Goal: Transaction & Acquisition: Purchase product/service

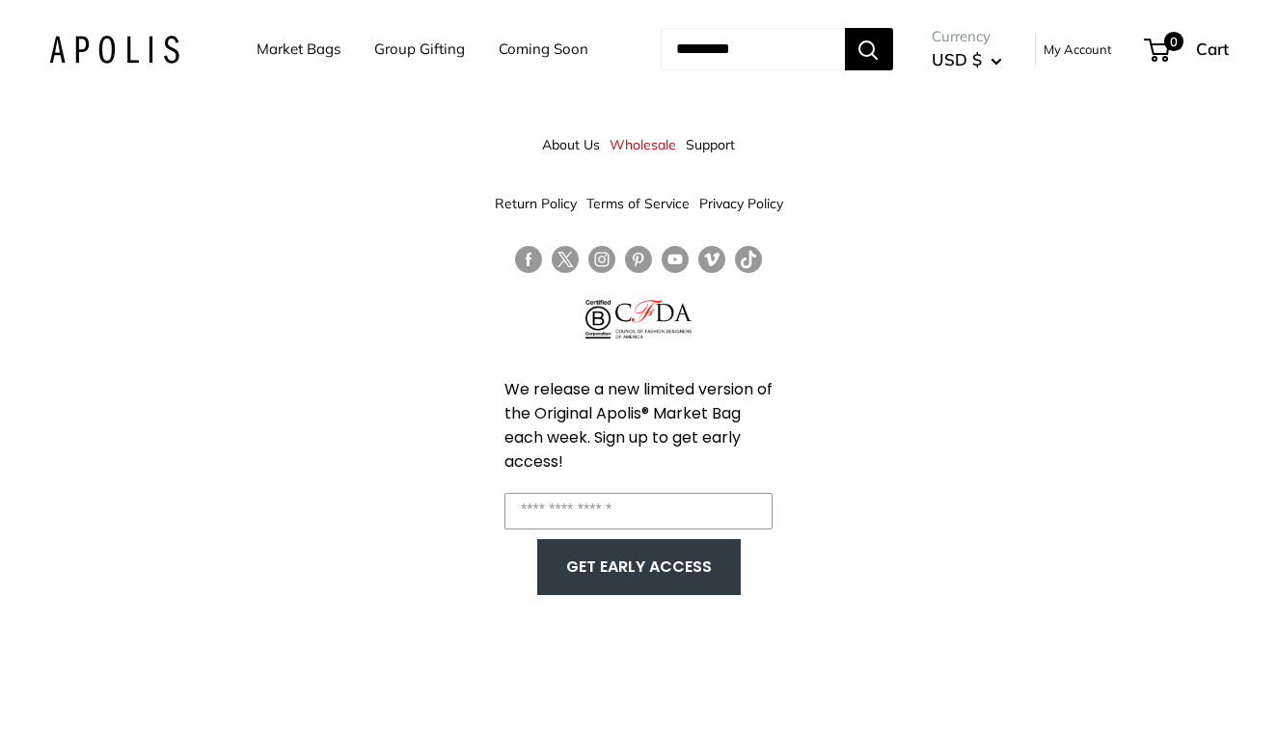
click at [305, 44] on link "Market Bags" at bounding box center [299, 49] width 84 height 27
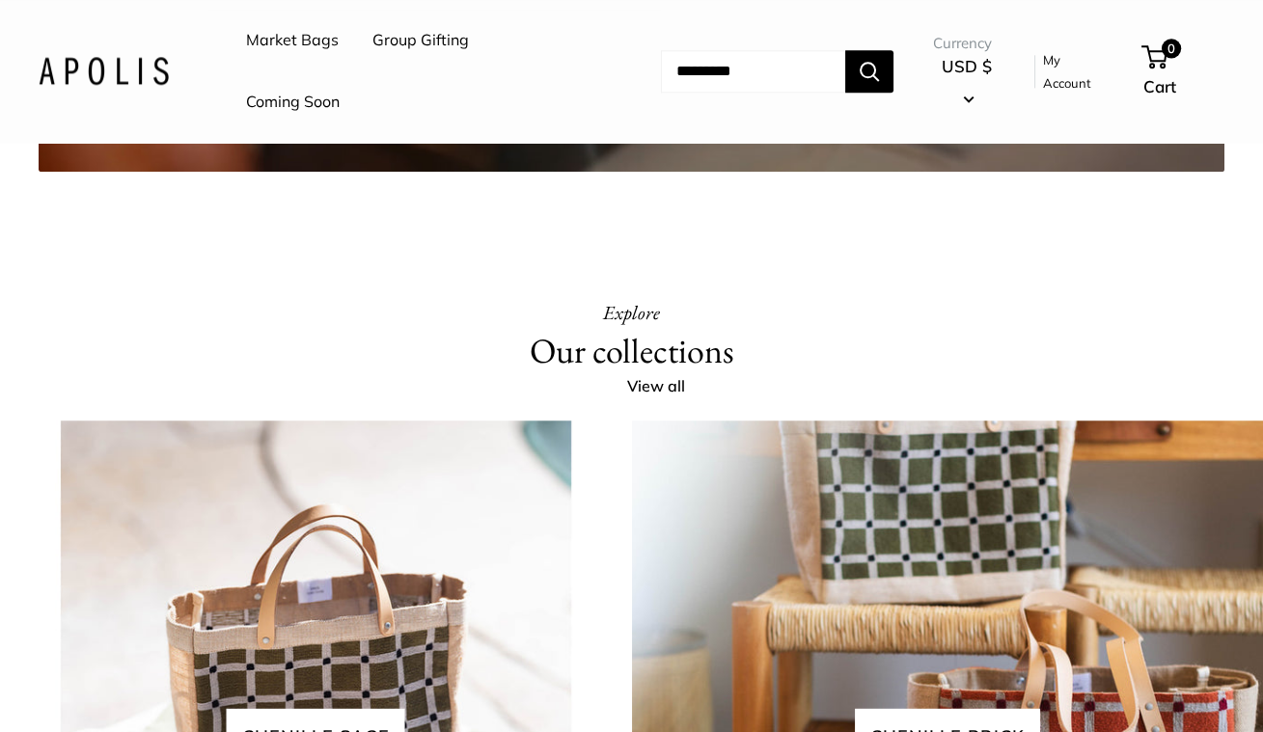
scroll to position [3828, 0]
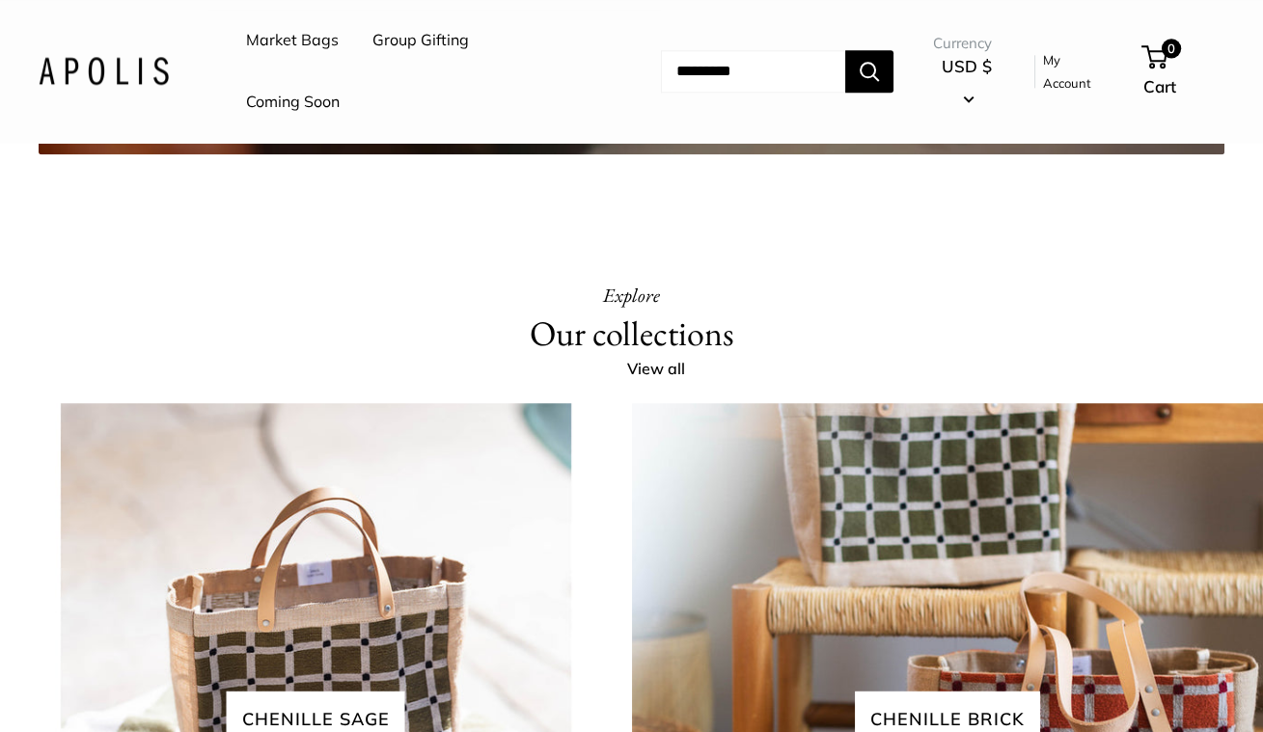
click at [309, 42] on link "Market Bags" at bounding box center [292, 40] width 93 height 29
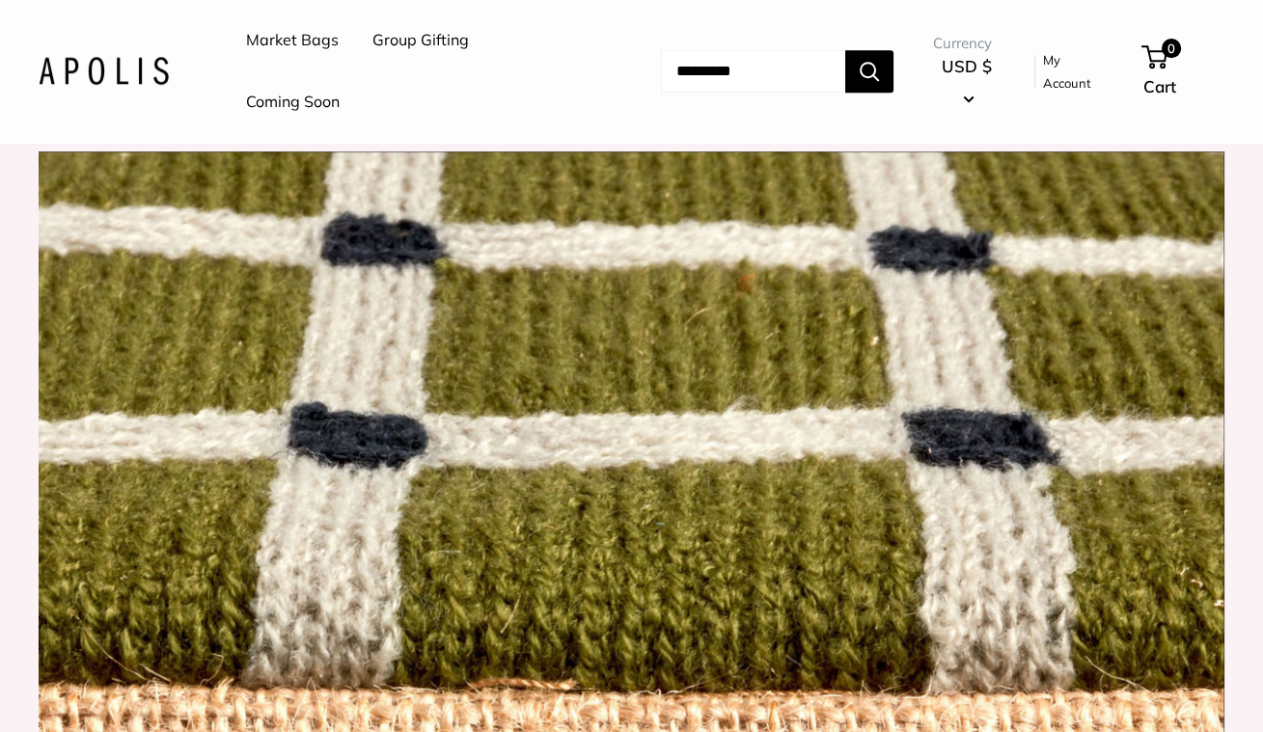
scroll to position [1866, 0]
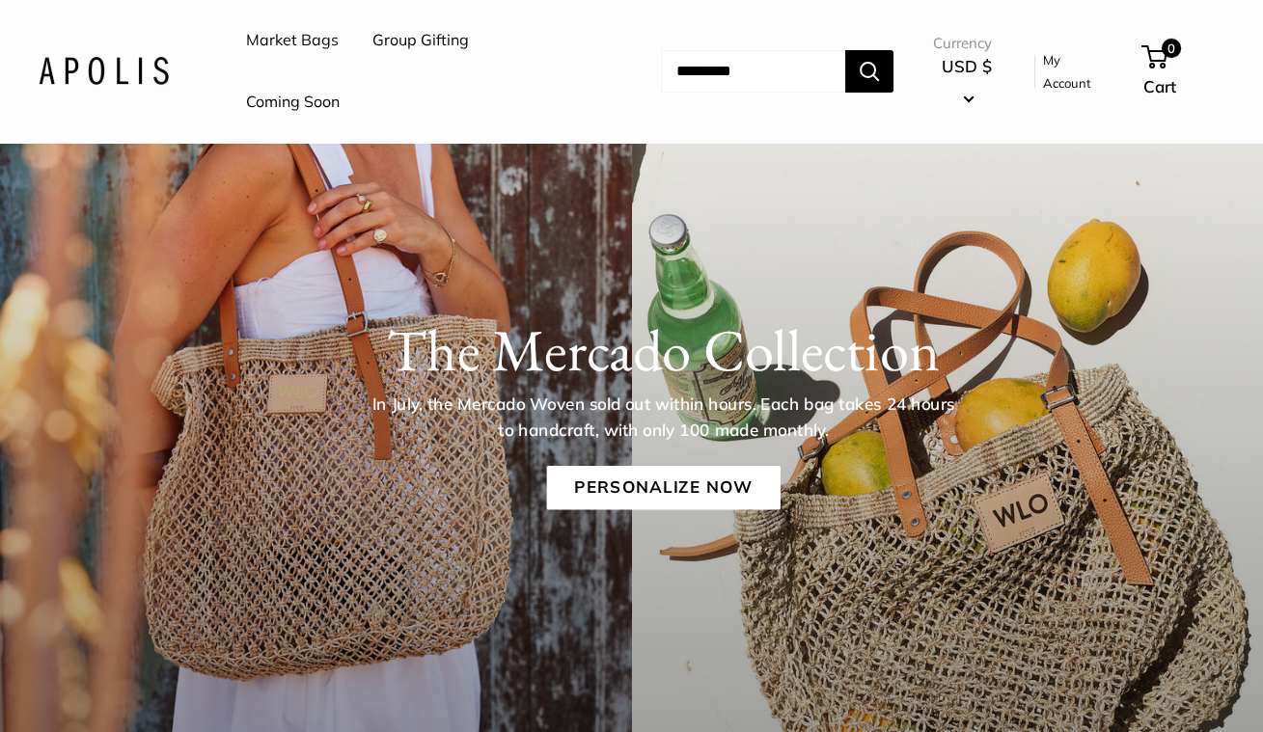
scroll to position [0, 0]
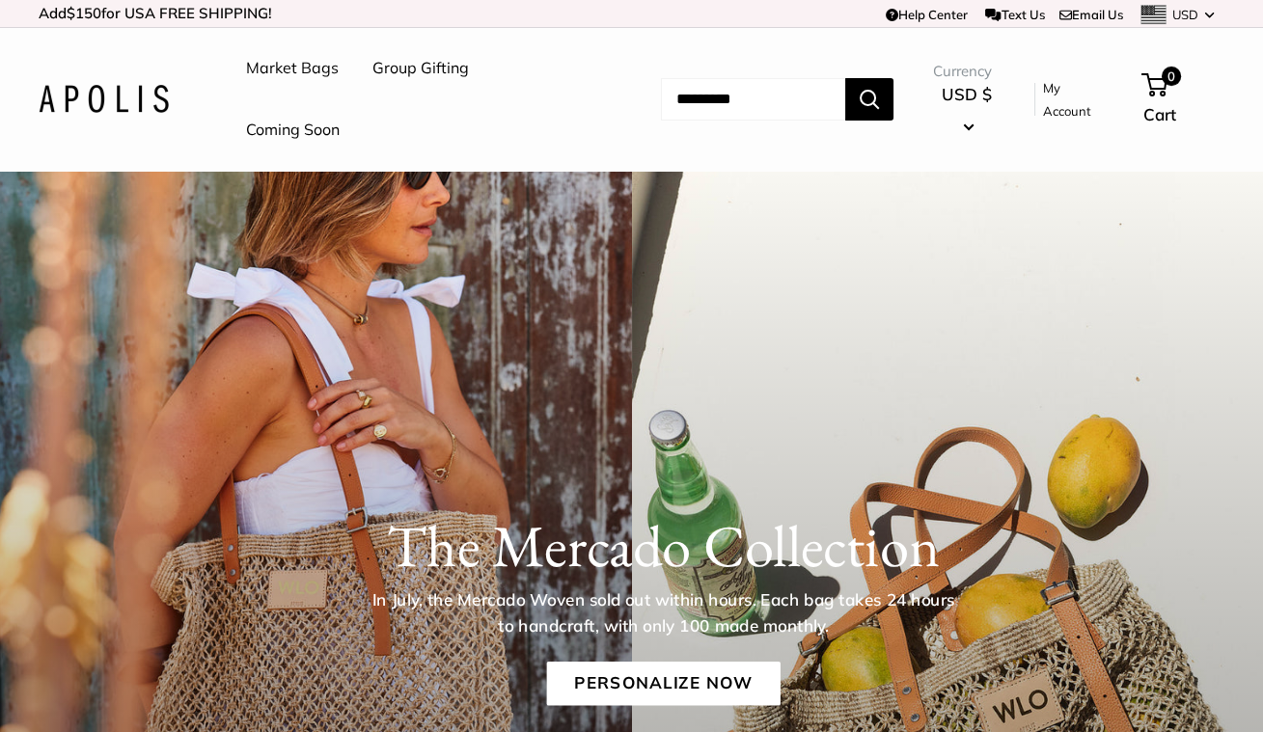
click at [691, 97] on input "Search..." at bounding box center [753, 99] width 184 height 42
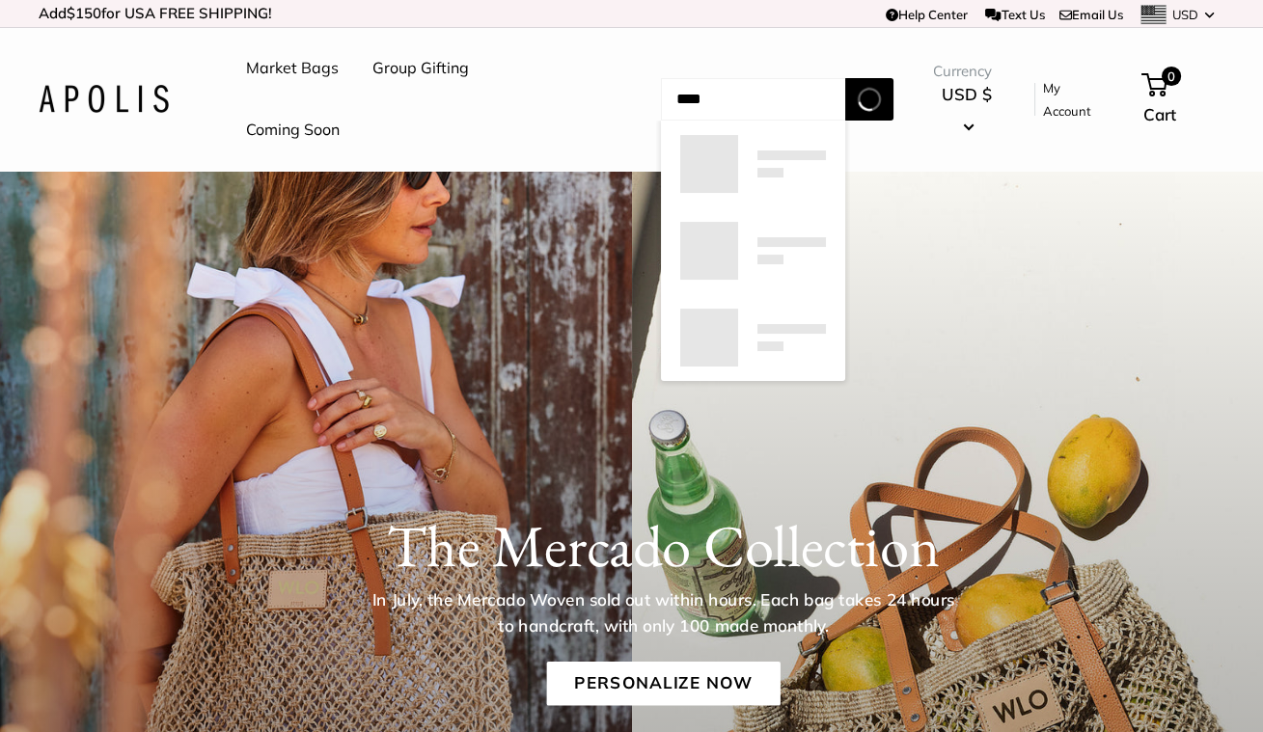
type input "****"
click at [845, 78] on button "Search" at bounding box center [869, 99] width 48 height 42
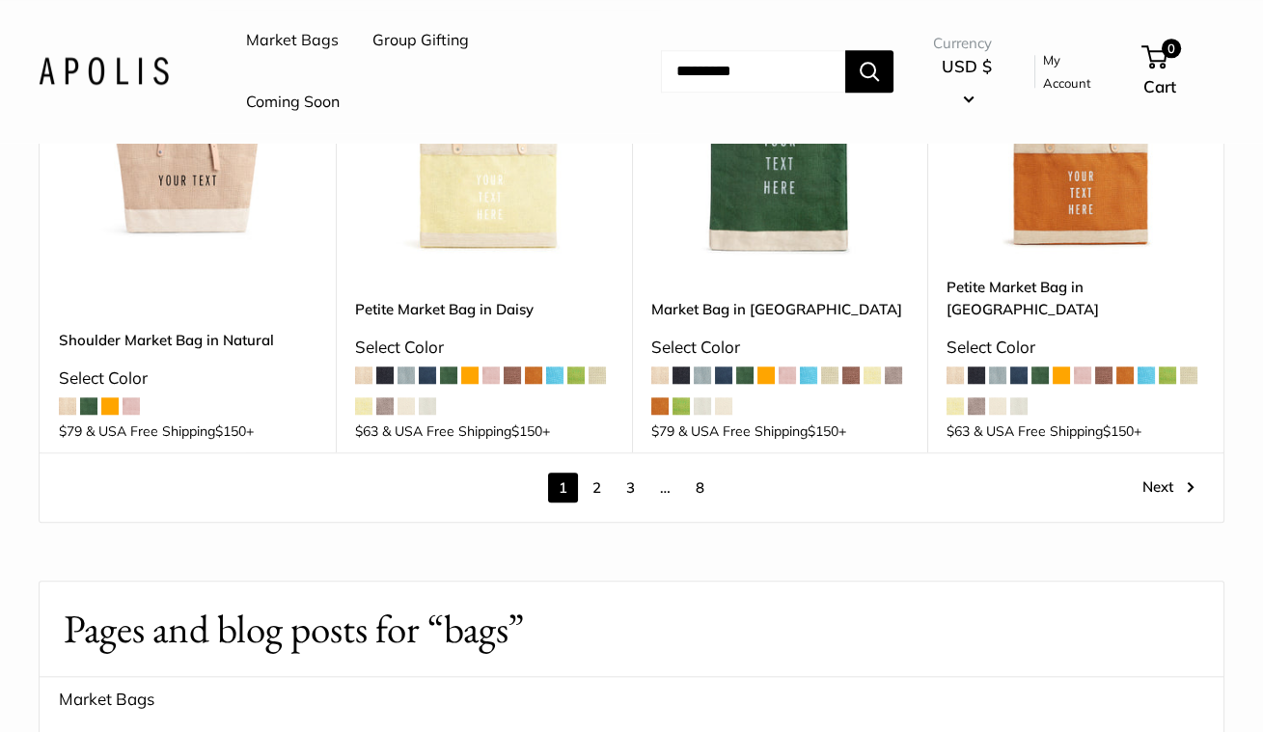
scroll to position [2820, 0]
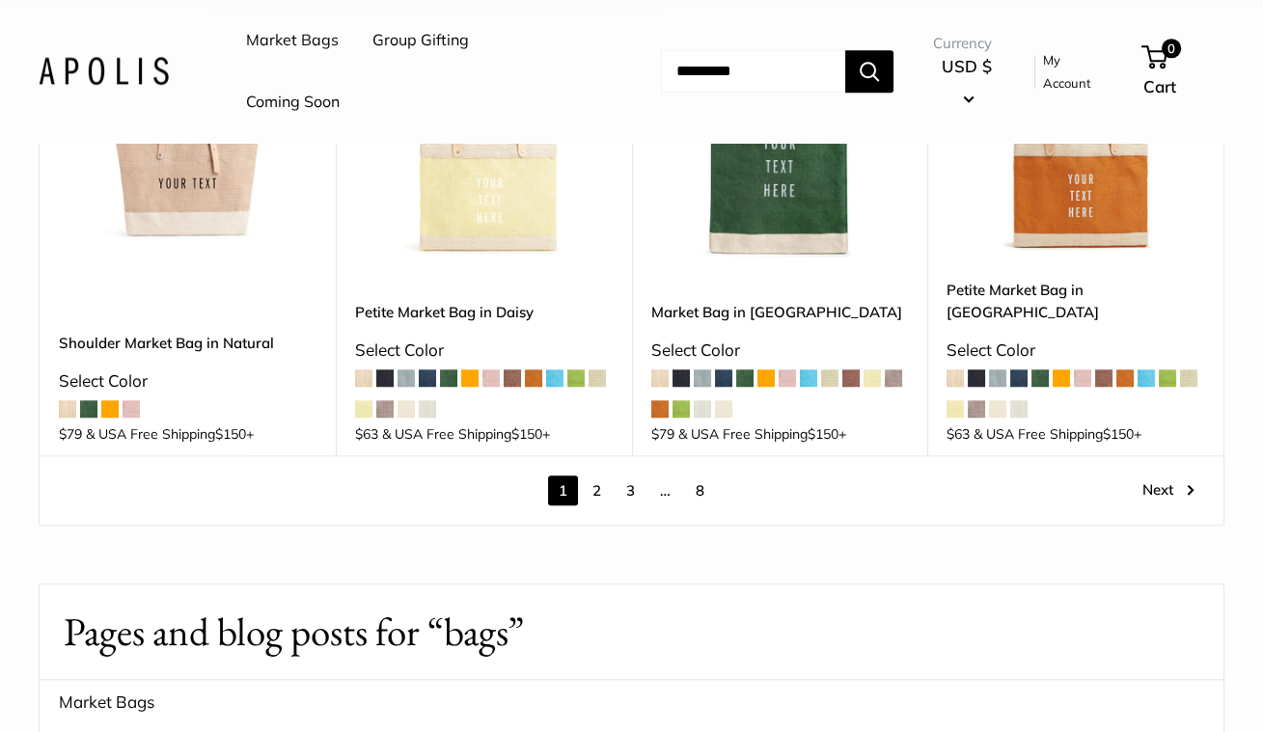
click at [594, 476] on link "2" at bounding box center [597, 491] width 30 height 30
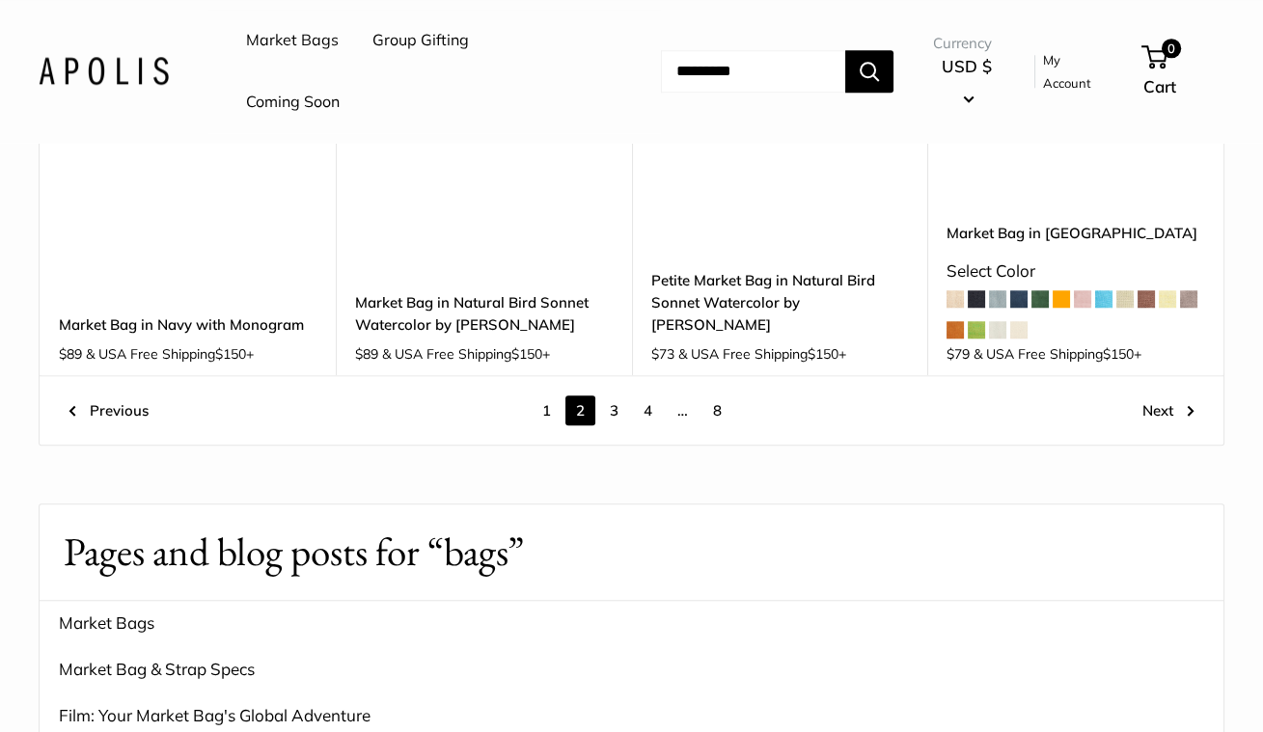
scroll to position [2824, 0]
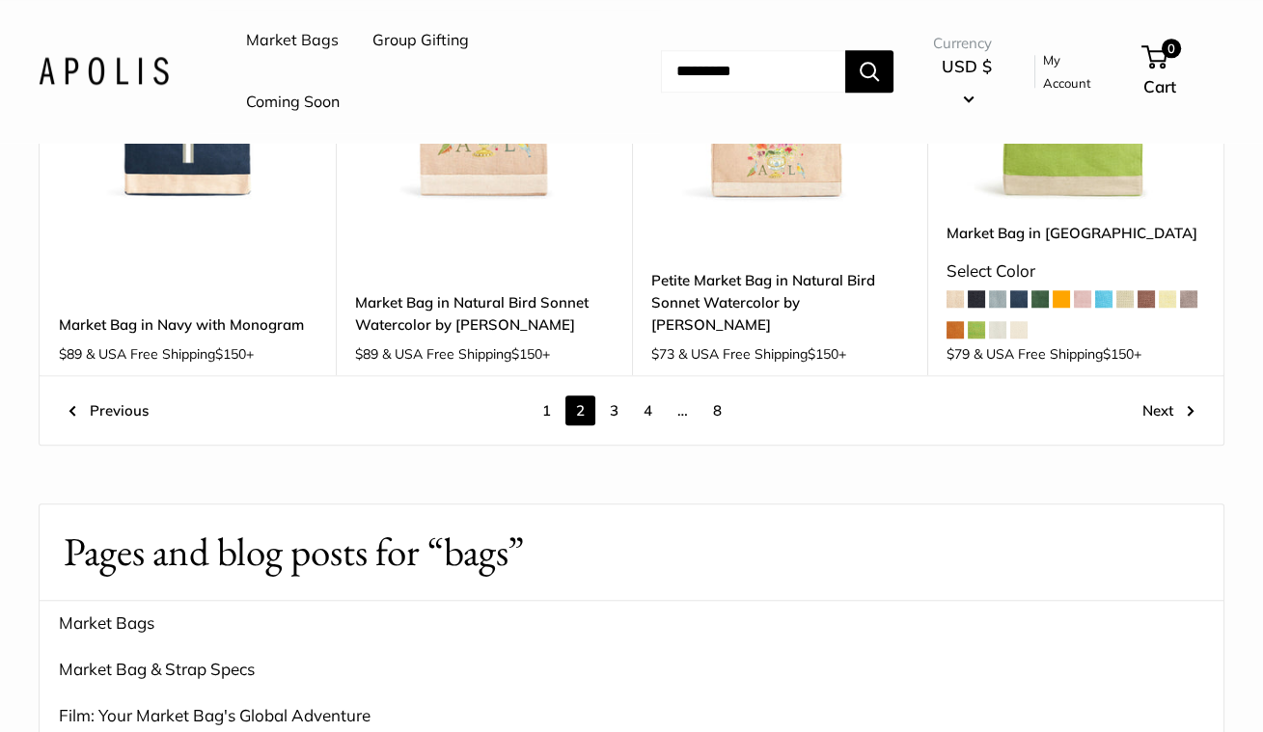
click at [612, 395] on link "3" at bounding box center [614, 410] width 30 height 30
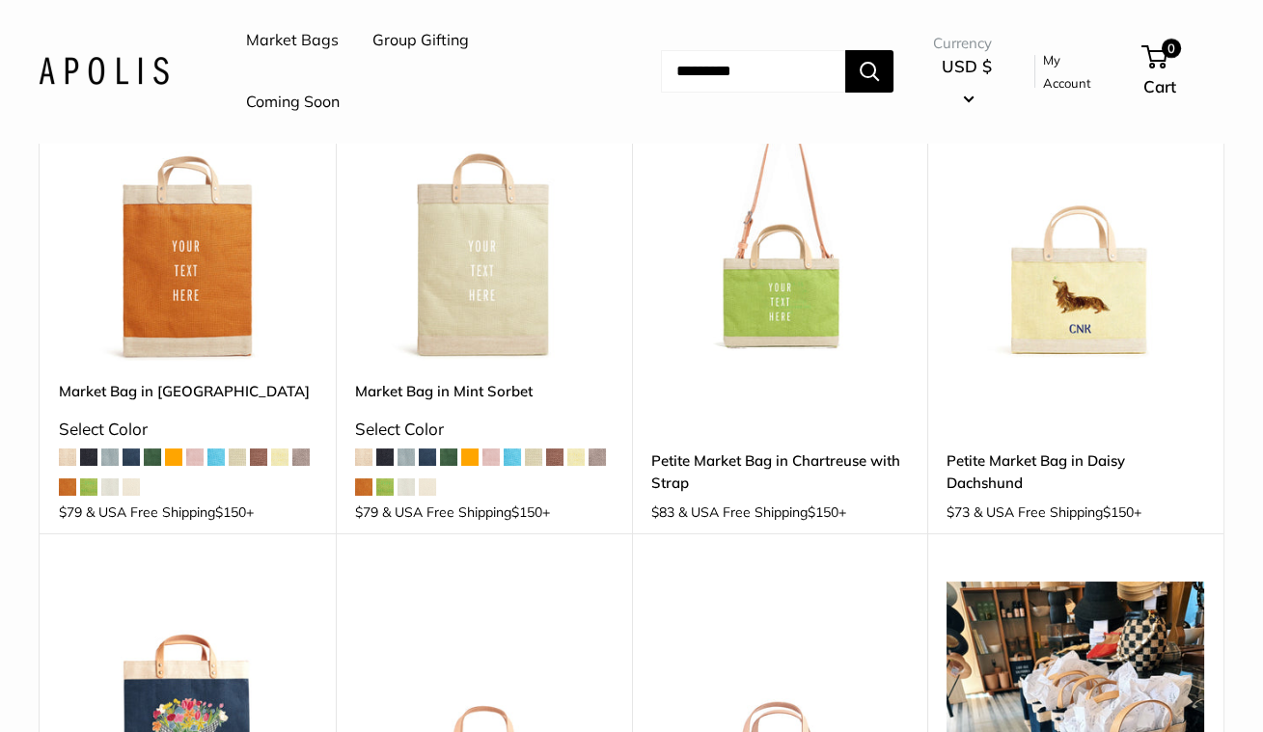
scroll to position [88, 0]
